Goal: Task Accomplishment & Management: Manage account settings

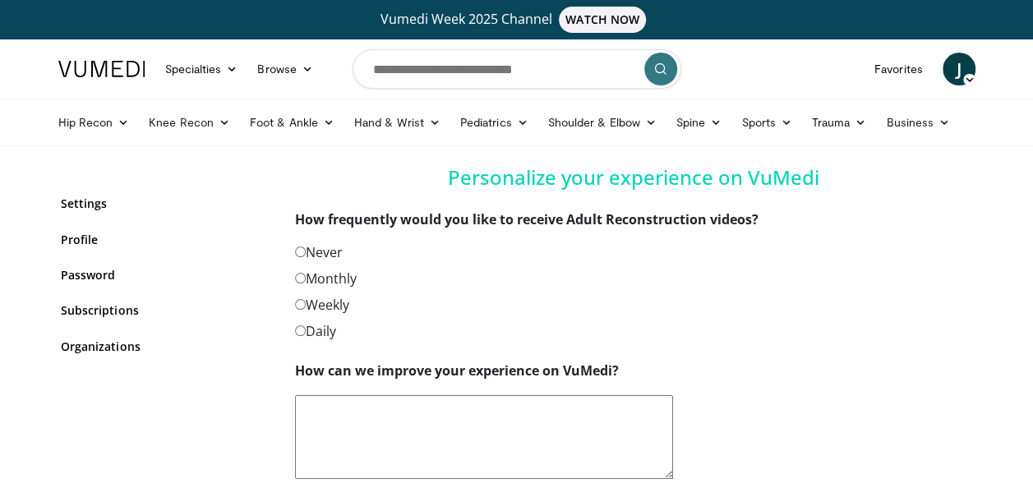
click at [308, 247] on label "Never" at bounding box center [319, 252] width 48 height 20
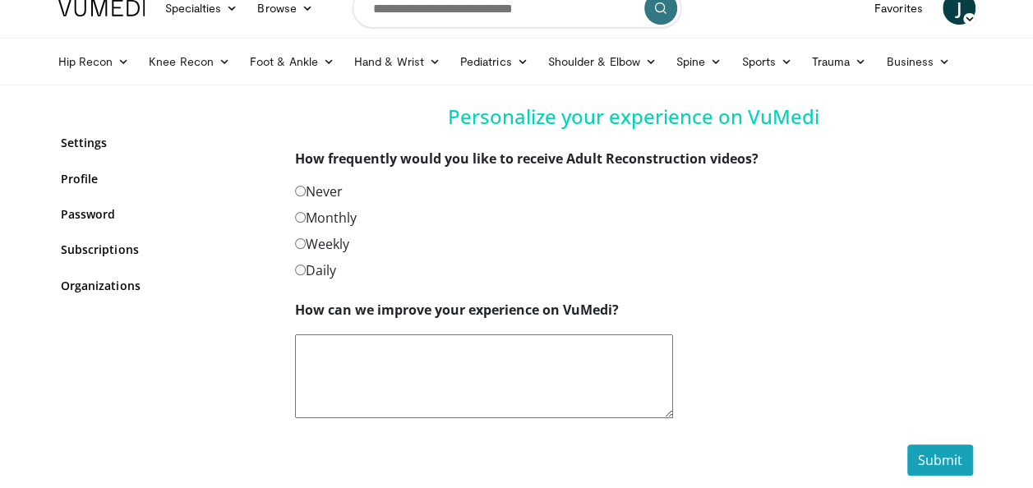
scroll to position [82, 0]
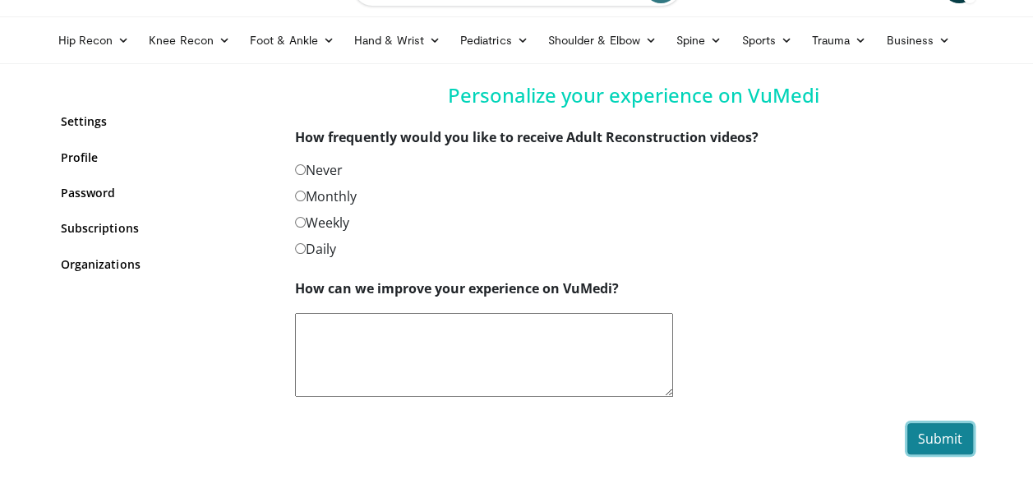
click at [947, 441] on button "Submit" at bounding box center [940, 438] width 66 height 31
